Goal: Information Seeking & Learning: Learn about a topic

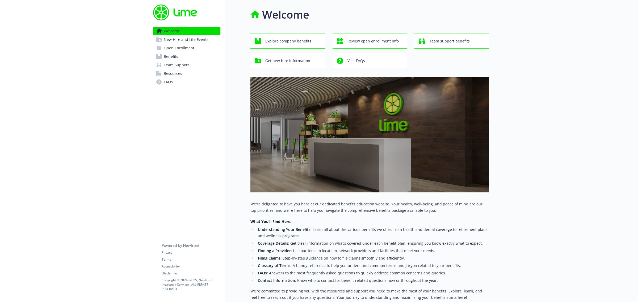
click at [171, 57] on span "Benefits" at bounding box center [171, 56] width 14 height 9
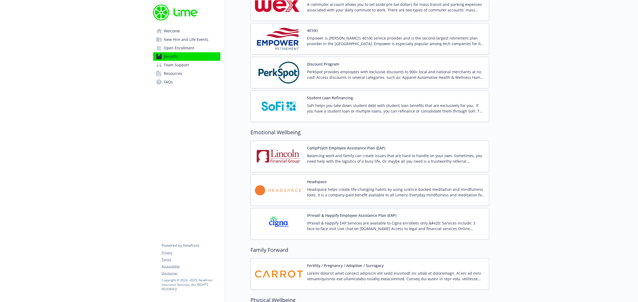
scroll to position [963, 0]
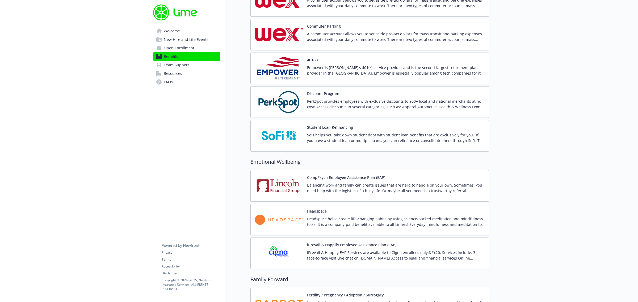
click at [292, 100] on img at bounding box center [279, 102] width 48 height 23
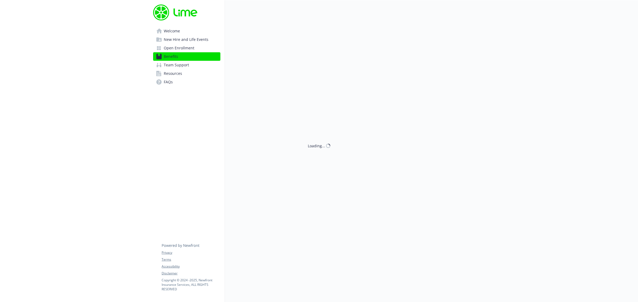
scroll to position [864, 0]
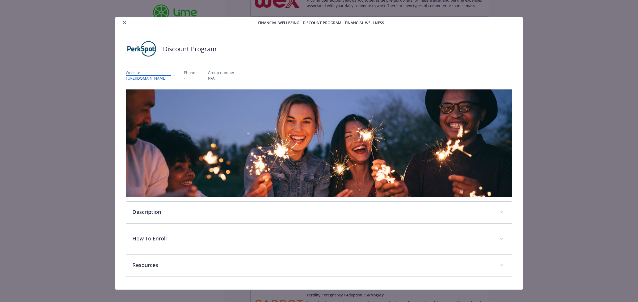
click at [156, 78] on link "http://newfront.perkspot.com" at bounding box center [148, 78] width 45 height 6
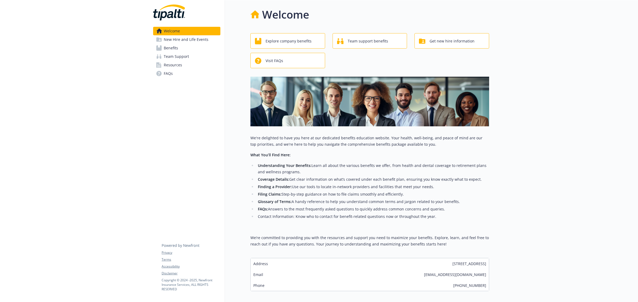
click at [169, 49] on span "Benefits" at bounding box center [171, 48] width 14 height 9
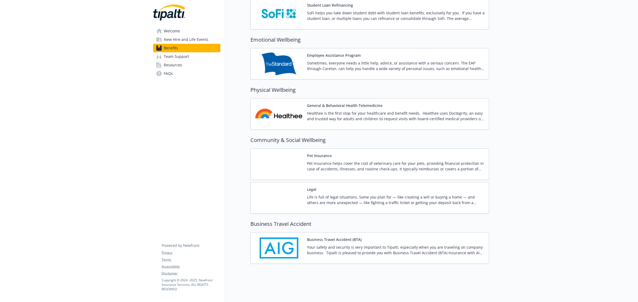
scroll to position [977, 0]
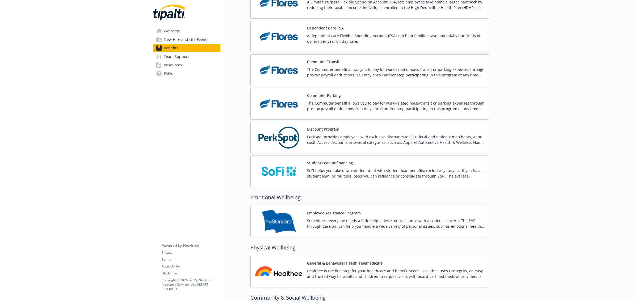
click at [286, 144] on img at bounding box center [279, 137] width 48 height 23
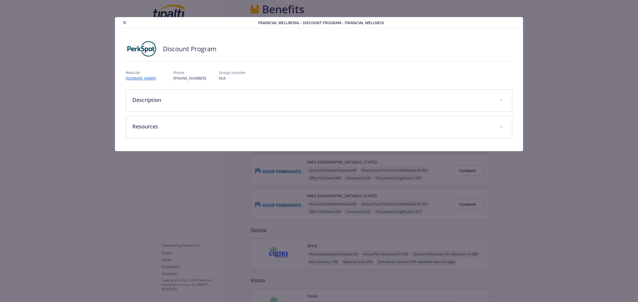
scroll to position [811, 0]
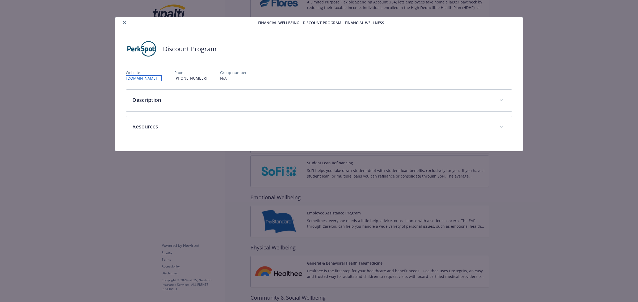
click at [158, 77] on link "[DOMAIN_NAME]" at bounding box center [144, 78] width 36 height 6
click at [125, 23] on icon "close" at bounding box center [124, 22] width 3 height 3
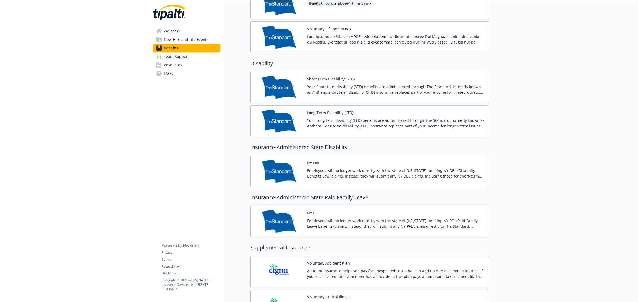
scroll to position [213, 0]
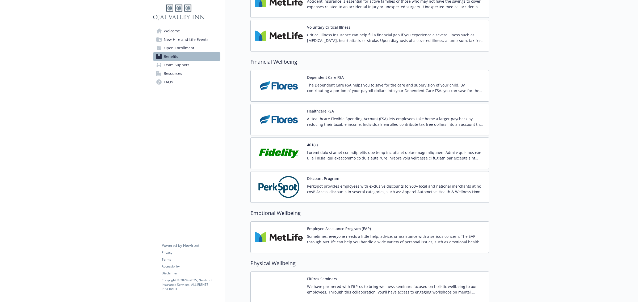
scroll to position [698, 0]
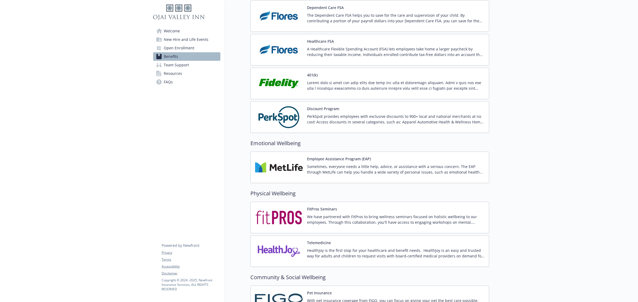
click at [284, 118] on img at bounding box center [279, 117] width 48 height 23
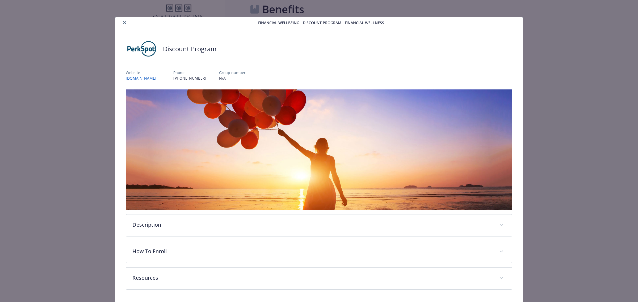
scroll to position [698, 0]
click at [153, 78] on link "[DOMAIN_NAME]" at bounding box center [144, 78] width 36 height 6
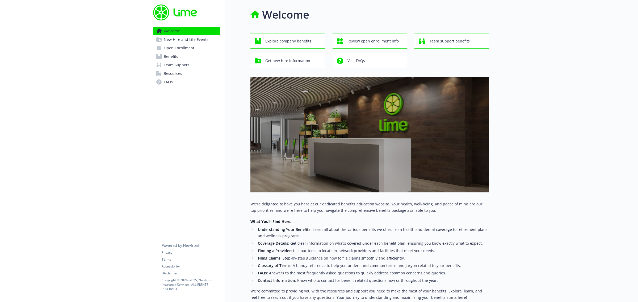
click at [172, 60] on span "Benefits" at bounding box center [171, 56] width 14 height 9
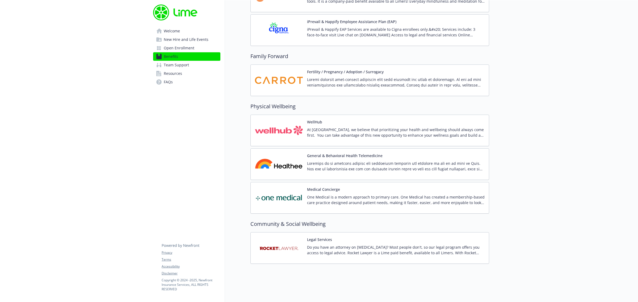
scroll to position [1097, 0]
click at [285, 242] on img at bounding box center [279, 248] width 48 height 23
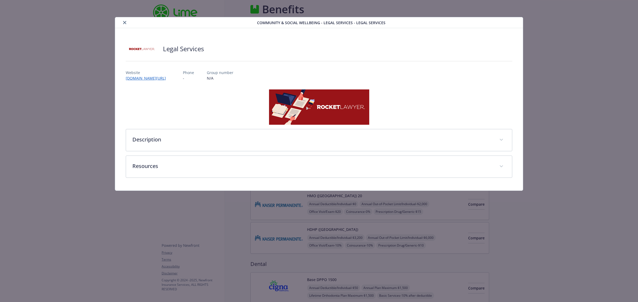
scroll to position [1097, 0]
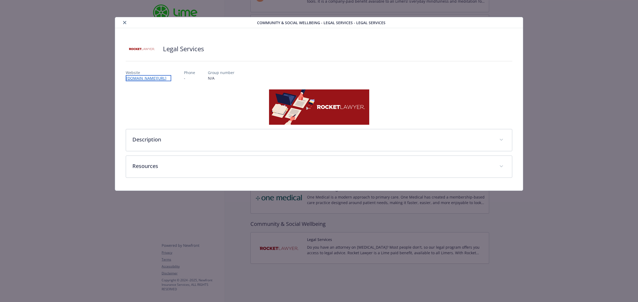
click at [171, 77] on link "www.go.rocketlawyer.com/lime" at bounding box center [148, 78] width 45 height 6
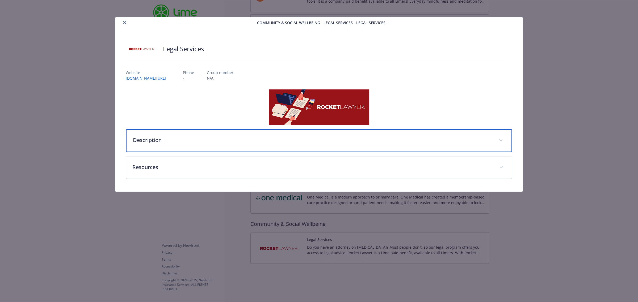
click at [147, 143] on p "Description" at bounding box center [312, 140] width 359 height 8
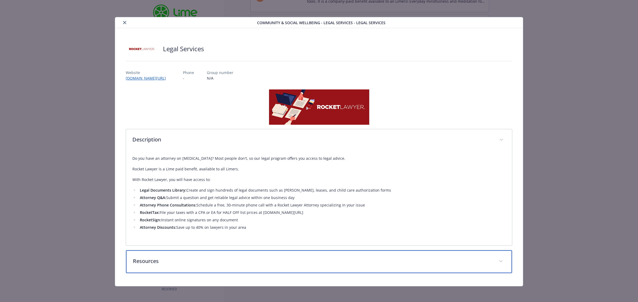
click at [152, 273] on div "Resources" at bounding box center [319, 262] width 386 height 23
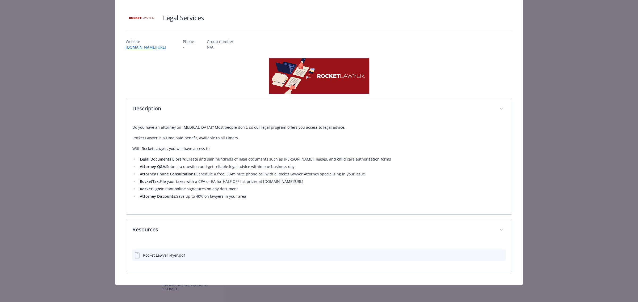
scroll to position [31, 0]
click at [498, 255] on icon "preview file" at bounding box center [500, 256] width 5 height 4
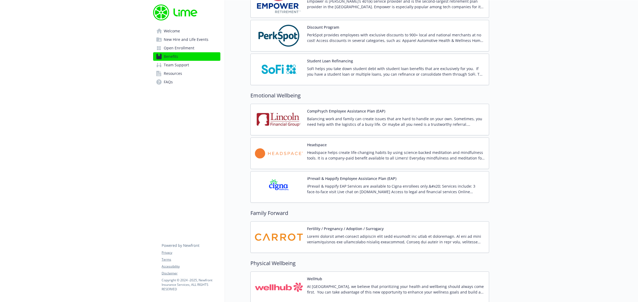
click at [272, 40] on img at bounding box center [279, 35] width 48 height 23
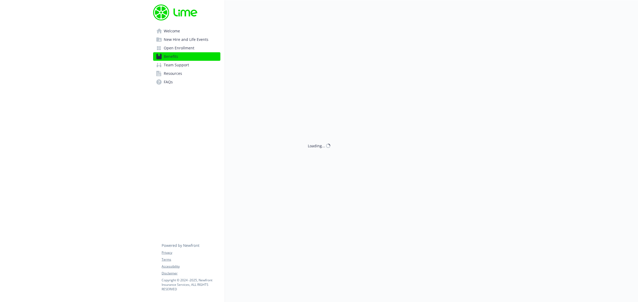
scroll to position [931, 0]
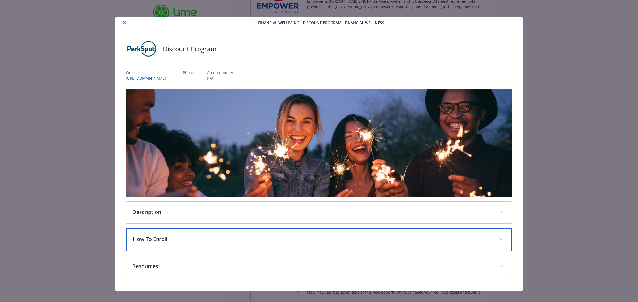
click at [139, 242] on p "How To Enroll" at bounding box center [312, 239] width 359 height 8
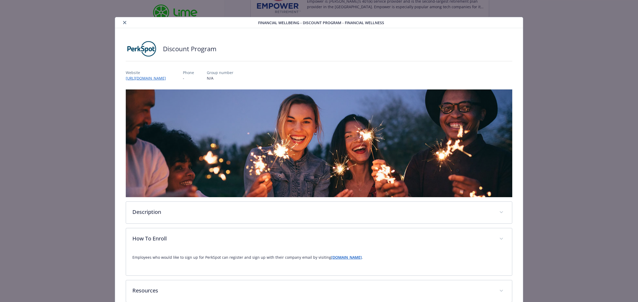
click at [349, 256] on strong "newfront.perkspot.com" at bounding box center [346, 257] width 31 height 5
click at [161, 79] on link "http://newfront.perkspot.com" at bounding box center [148, 78] width 45 height 6
click at [121, 22] on button "close" at bounding box center [124, 22] width 6 height 6
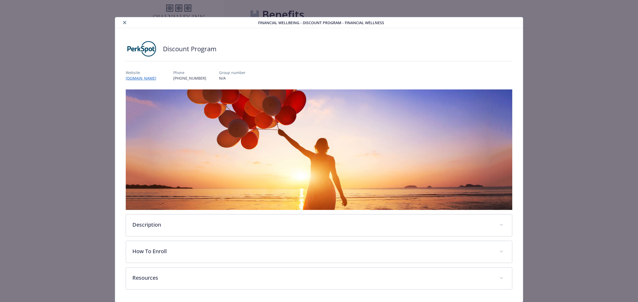
scroll to position [698, 0]
